Goal: Task Accomplishment & Management: Complete application form

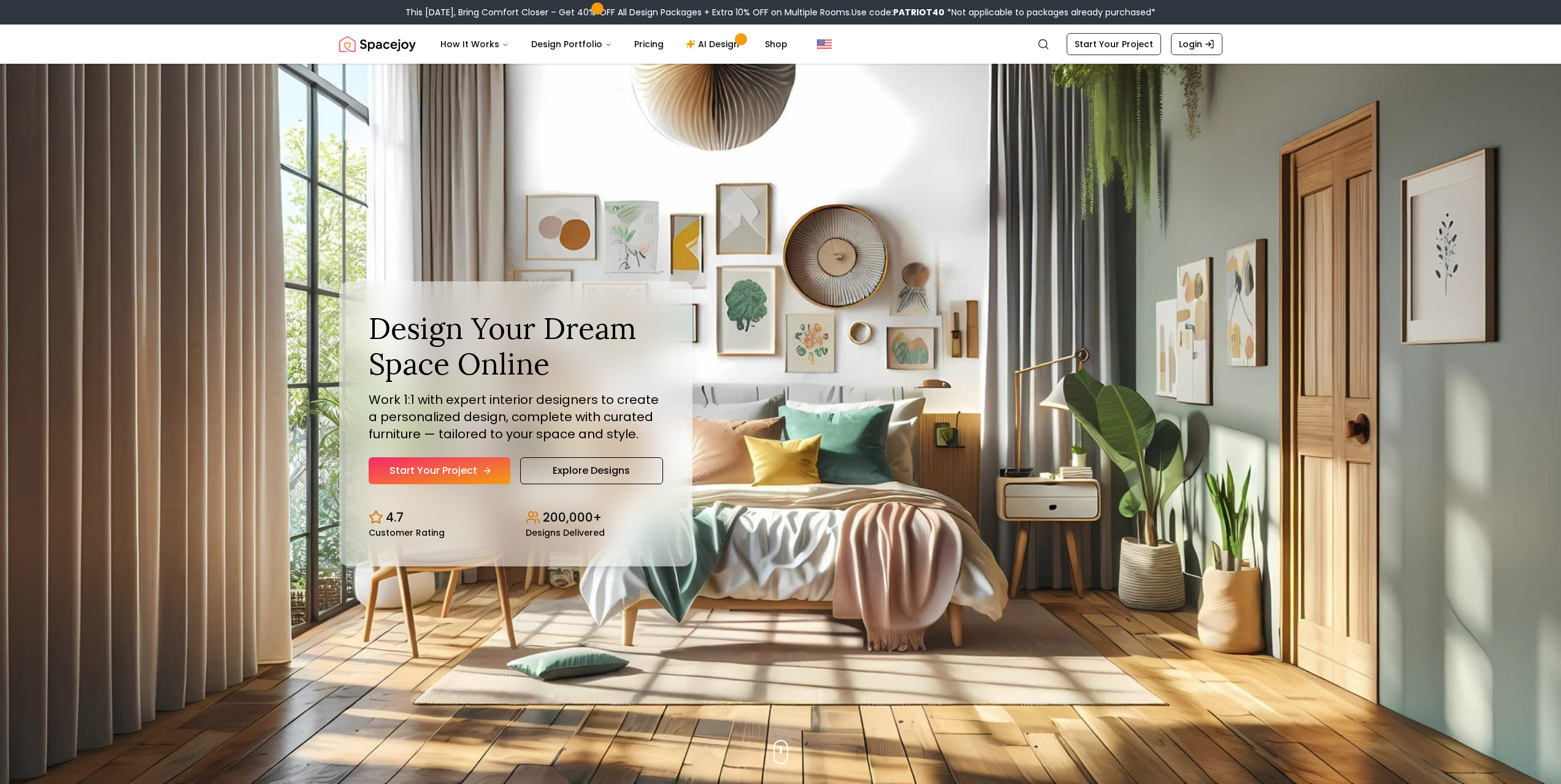
click at [470, 476] on link "Start Your Project" at bounding box center [439, 471] width 141 height 27
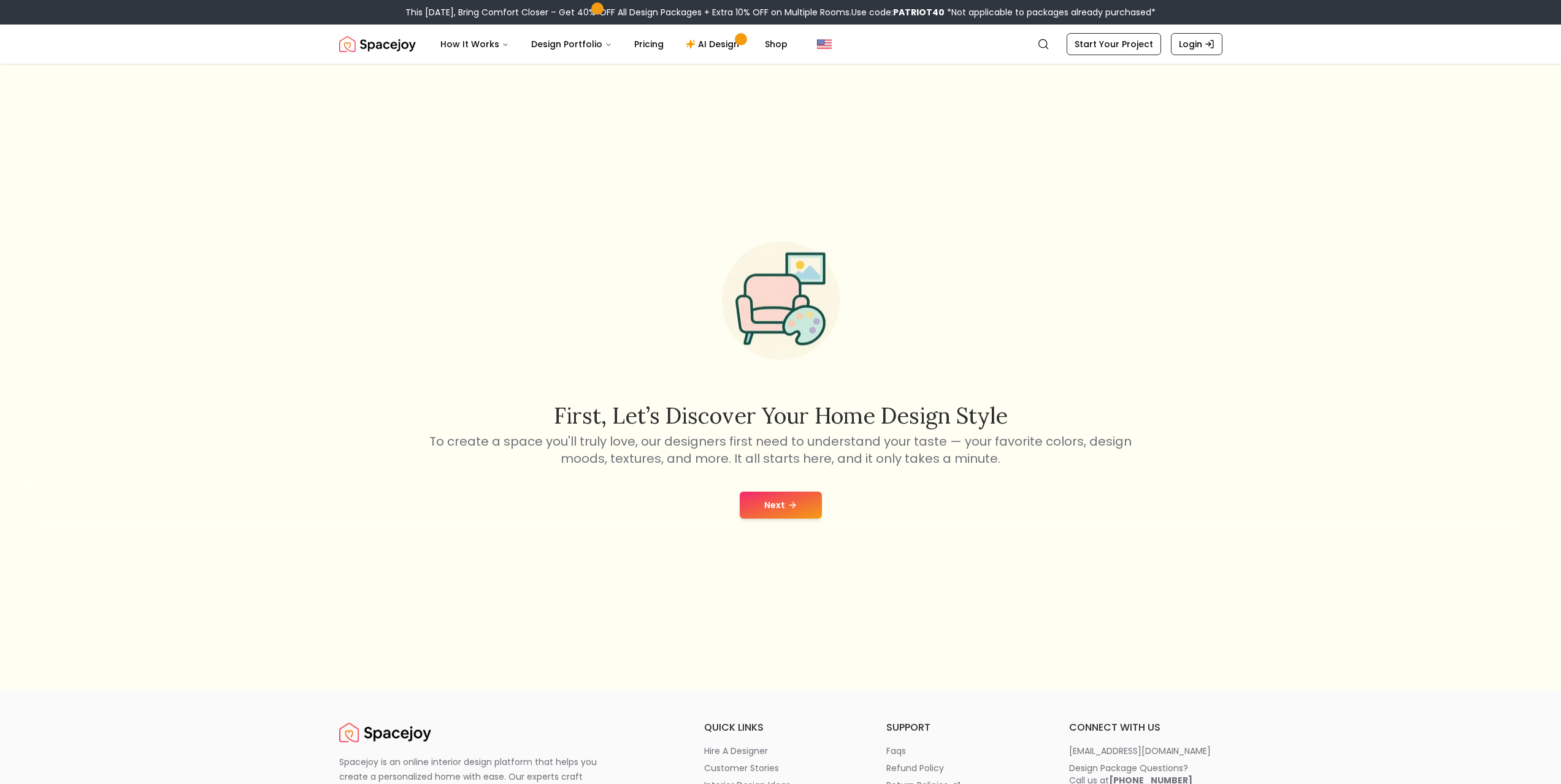
click at [797, 507] on button "Next" at bounding box center [781, 505] width 82 height 27
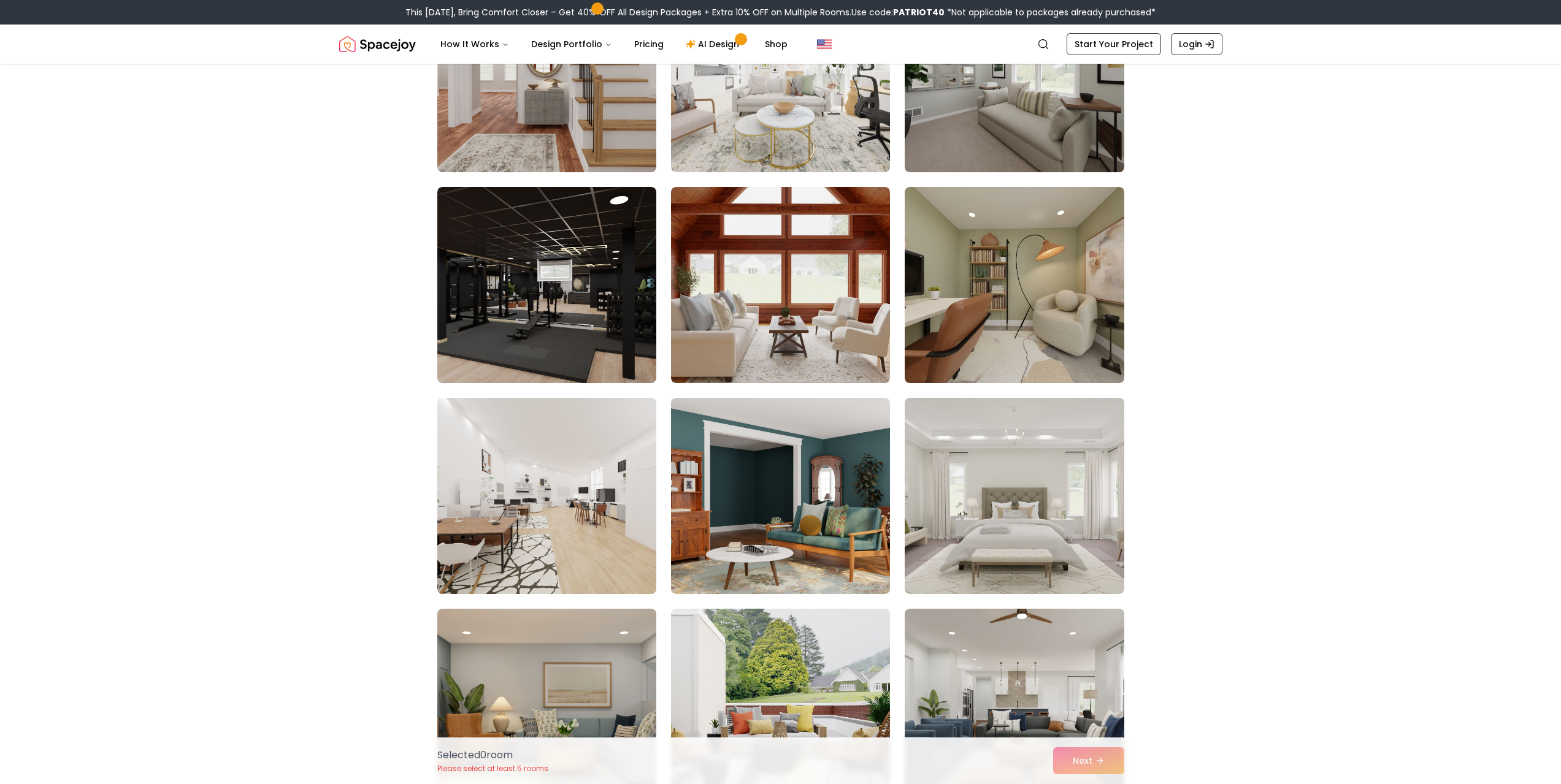
scroll to position [429, 0]
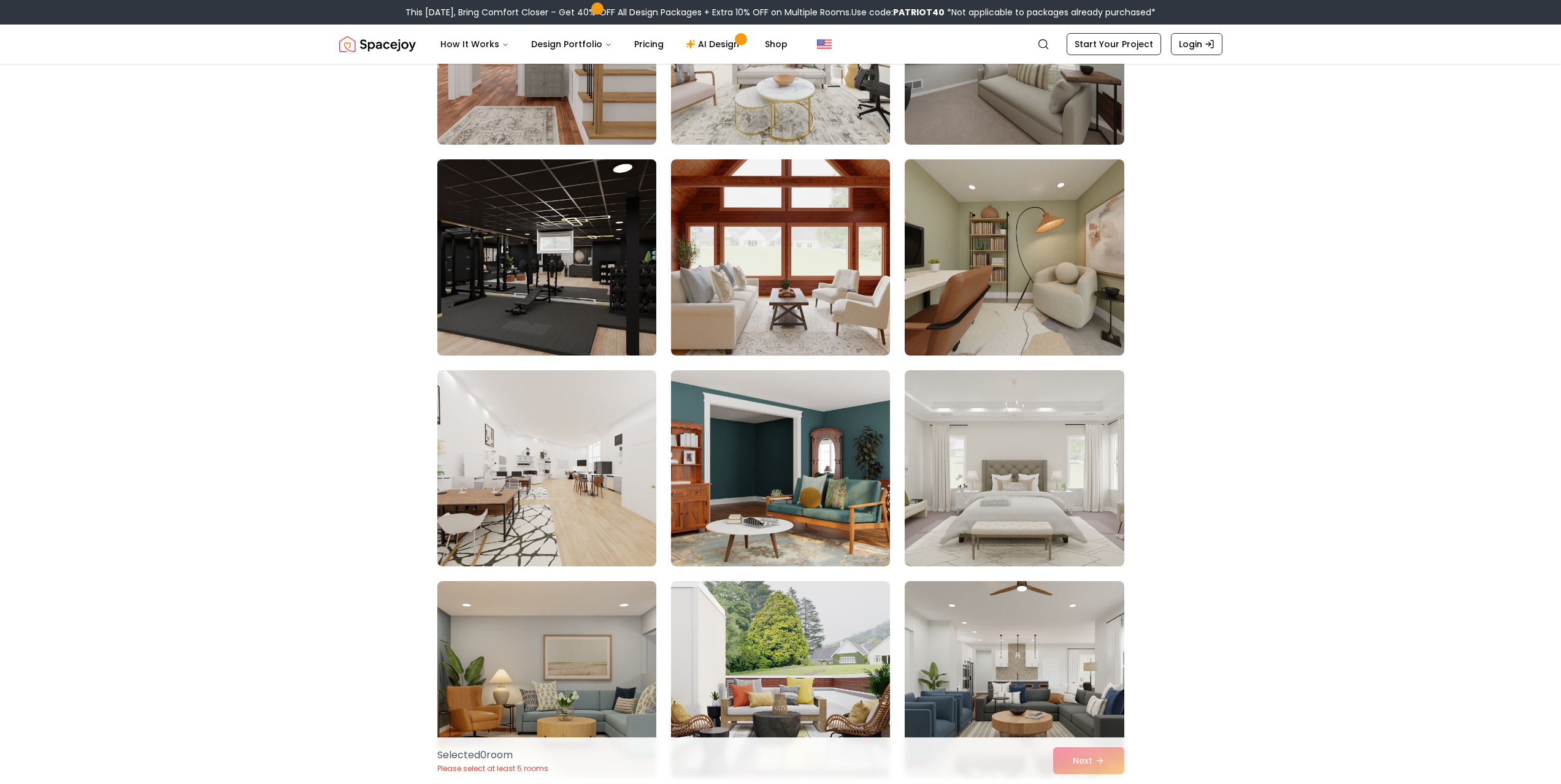
click at [539, 273] on img at bounding box center [546, 257] width 230 height 206
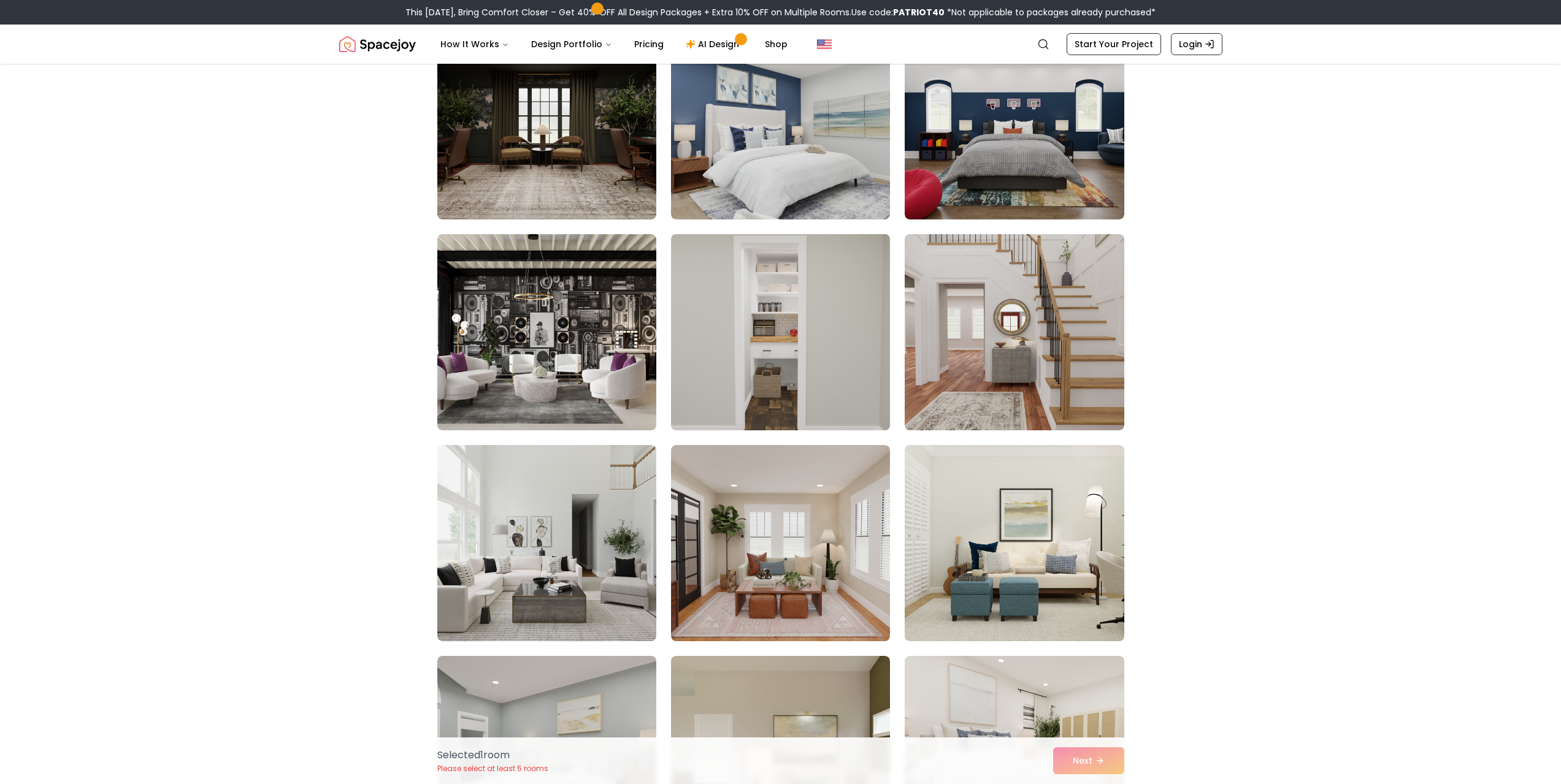
scroll to position [4598, 0]
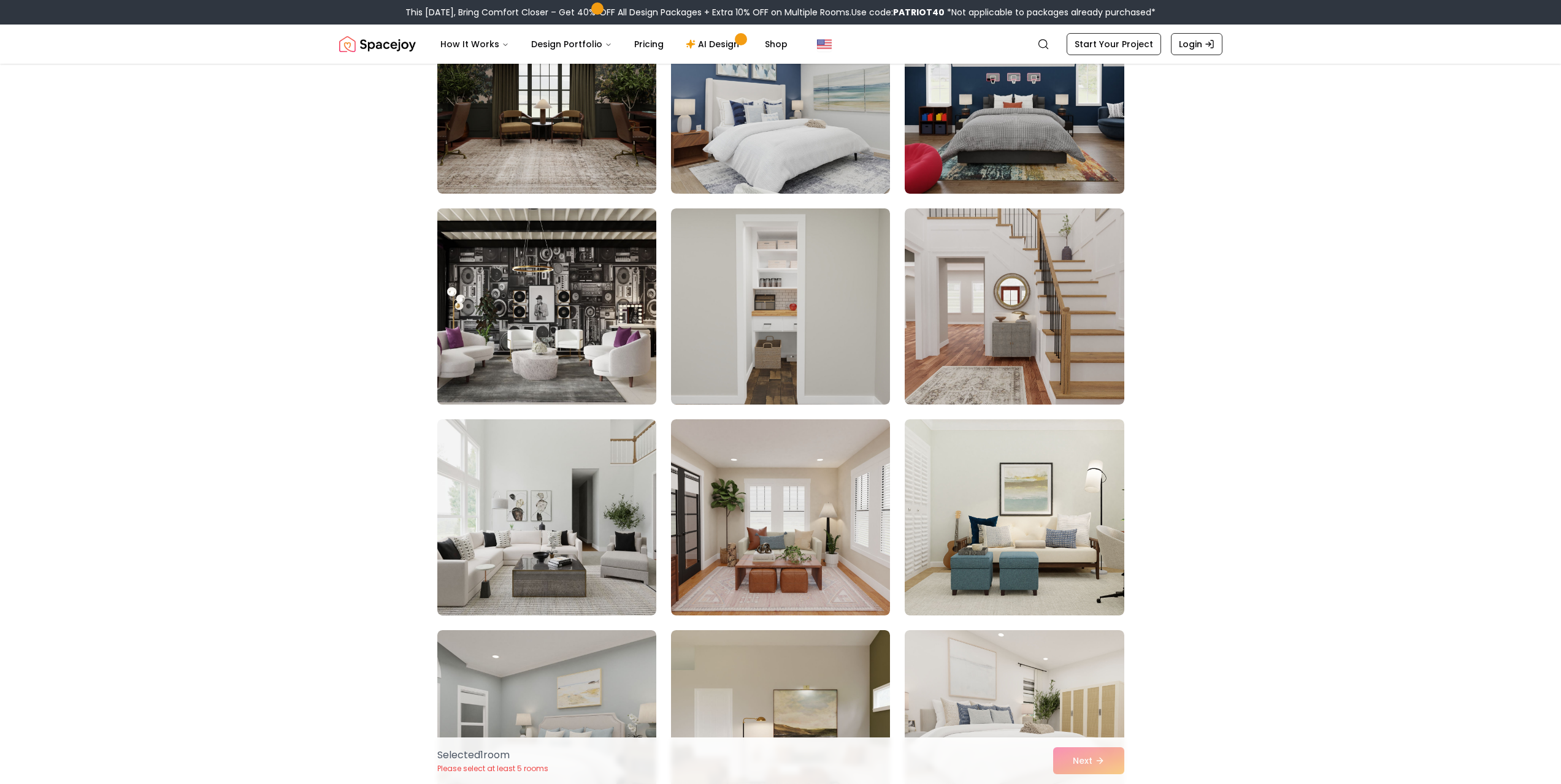
click at [582, 318] on img at bounding box center [546, 306] width 230 height 206
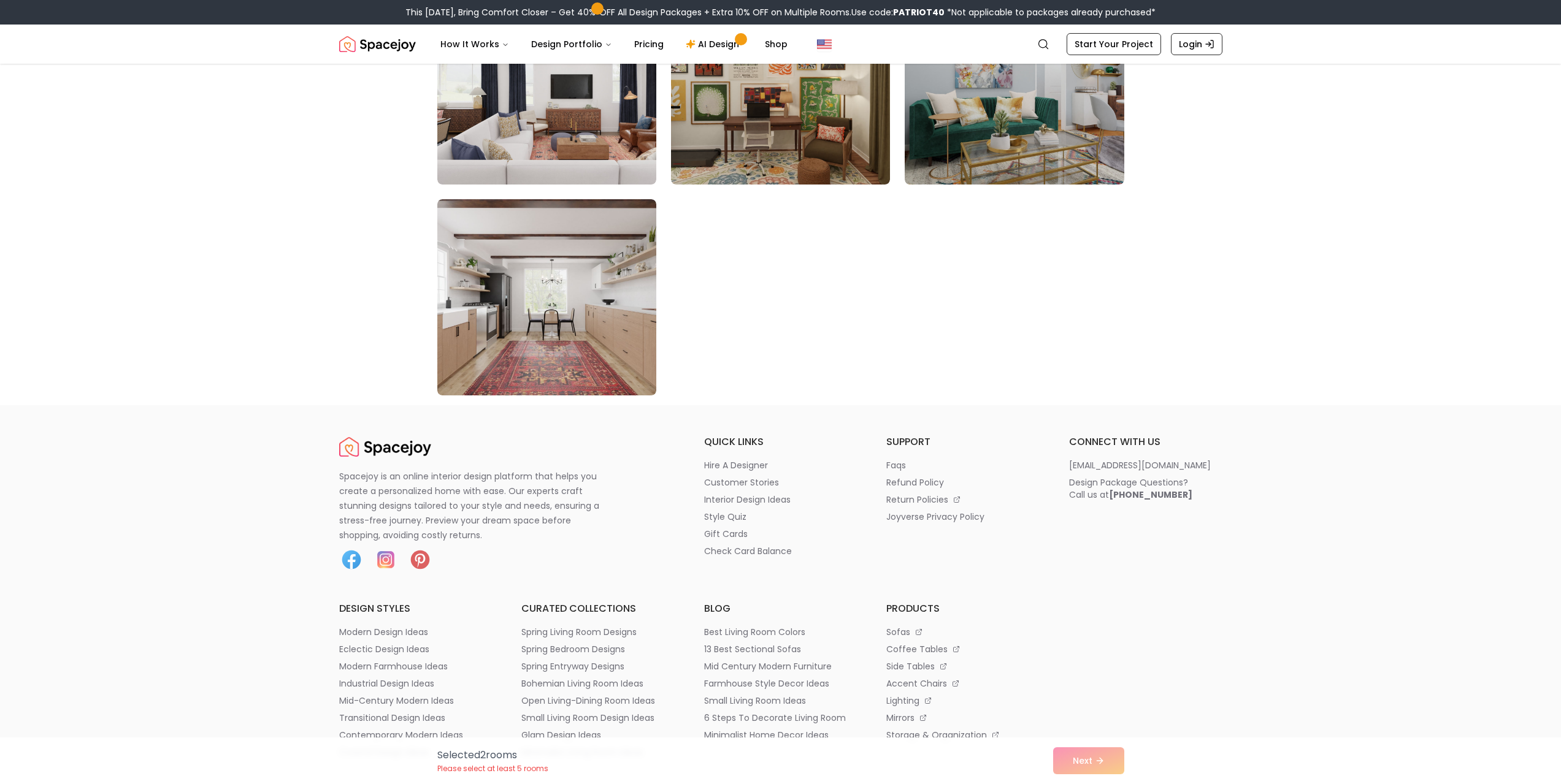
scroll to position [6927, 0]
